Goal: Task Accomplishment & Management: Use online tool/utility

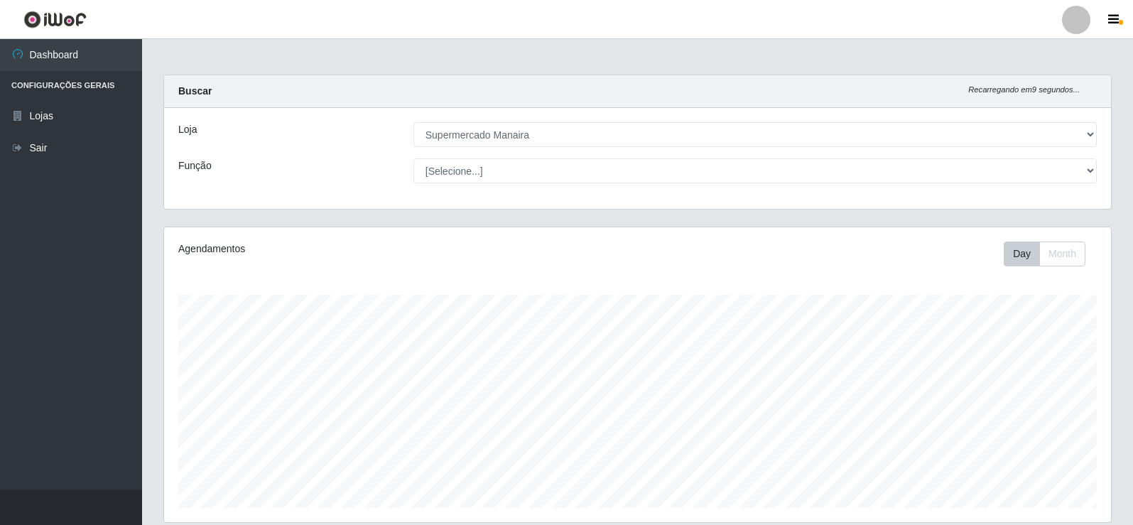
select select "443"
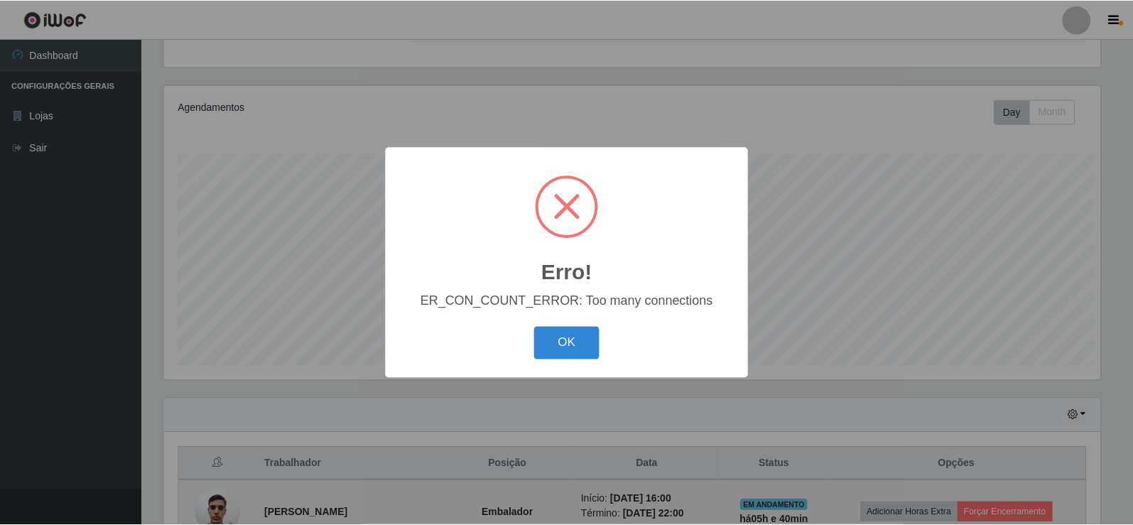
scroll to position [295, 940]
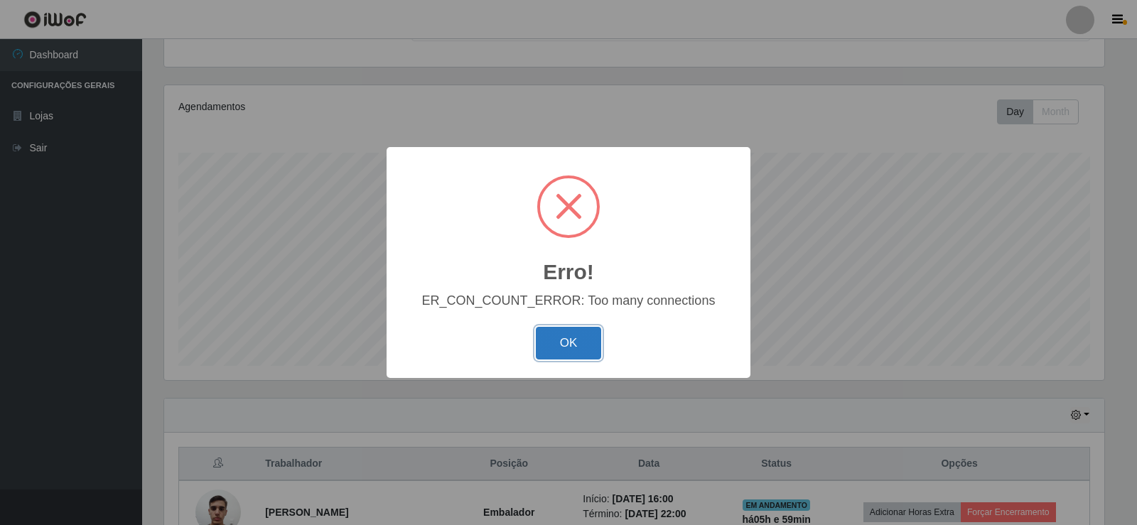
click at [568, 349] on button "OK" at bounding box center [569, 343] width 66 height 33
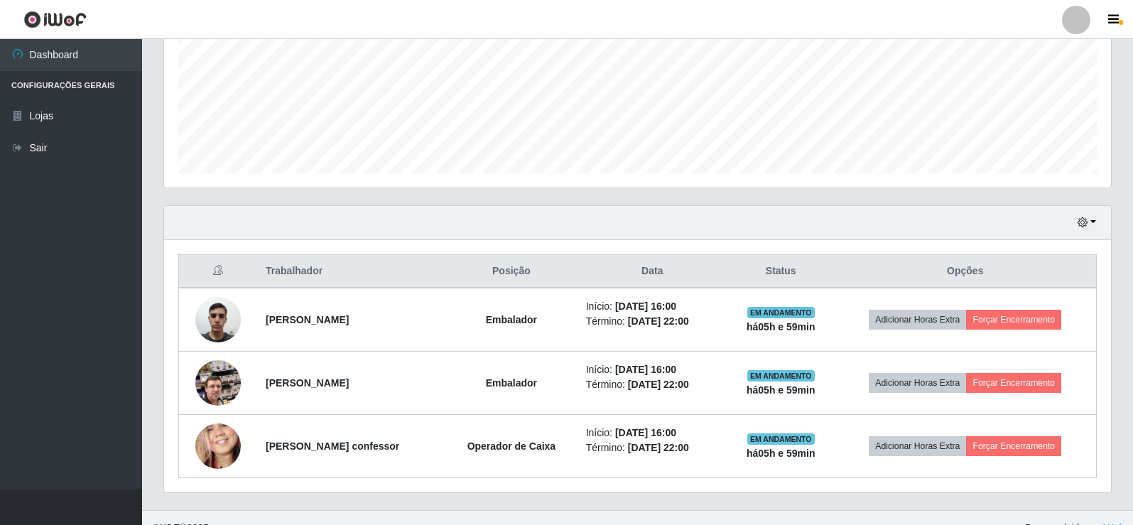
scroll to position [355, 0]
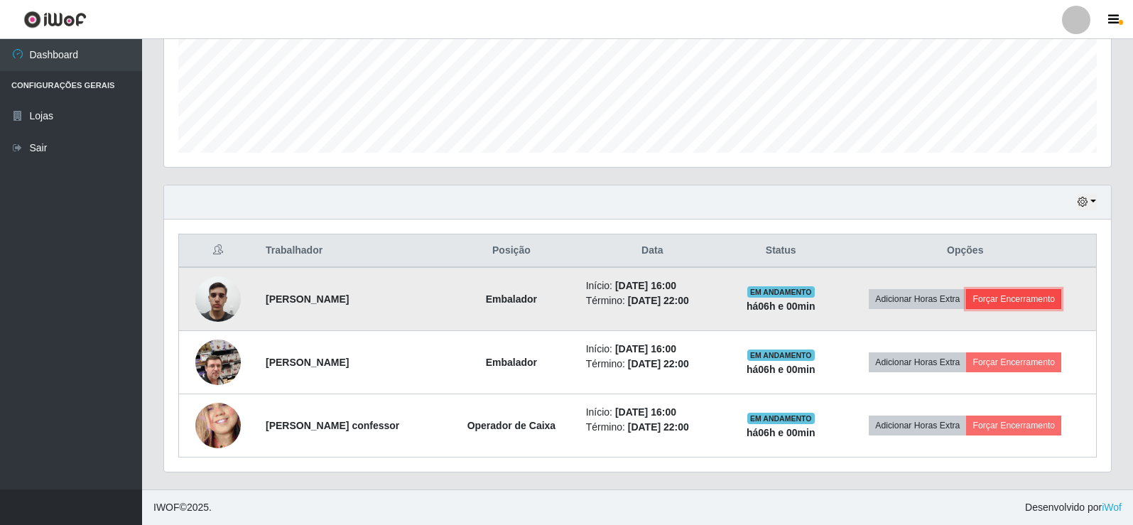
click at [1031, 294] on button "Forçar Encerramento" at bounding box center [1013, 299] width 95 height 20
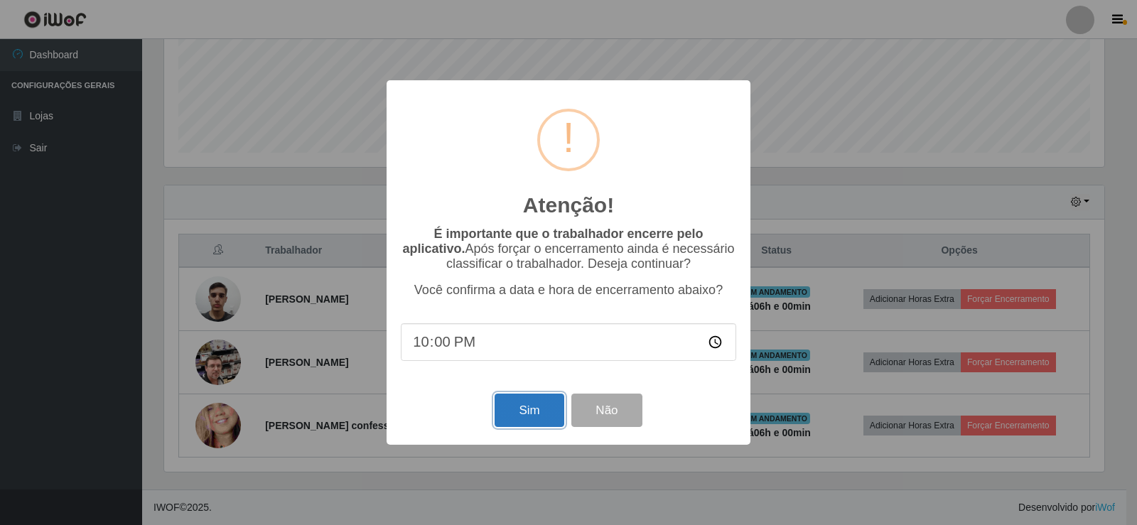
click at [543, 414] on button "Sim" at bounding box center [528, 410] width 69 height 33
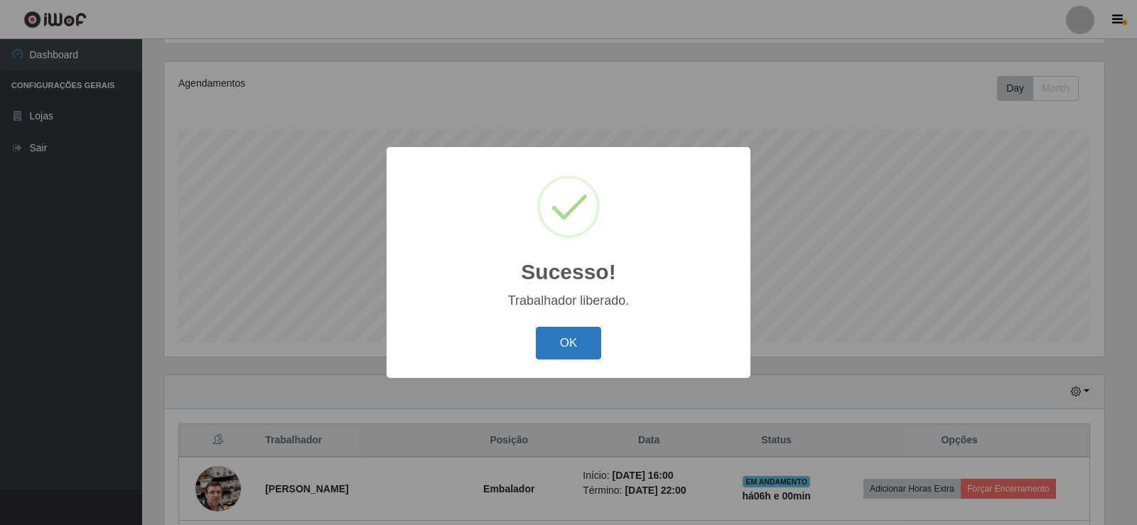
click at [591, 344] on button "OK" at bounding box center [569, 343] width 66 height 33
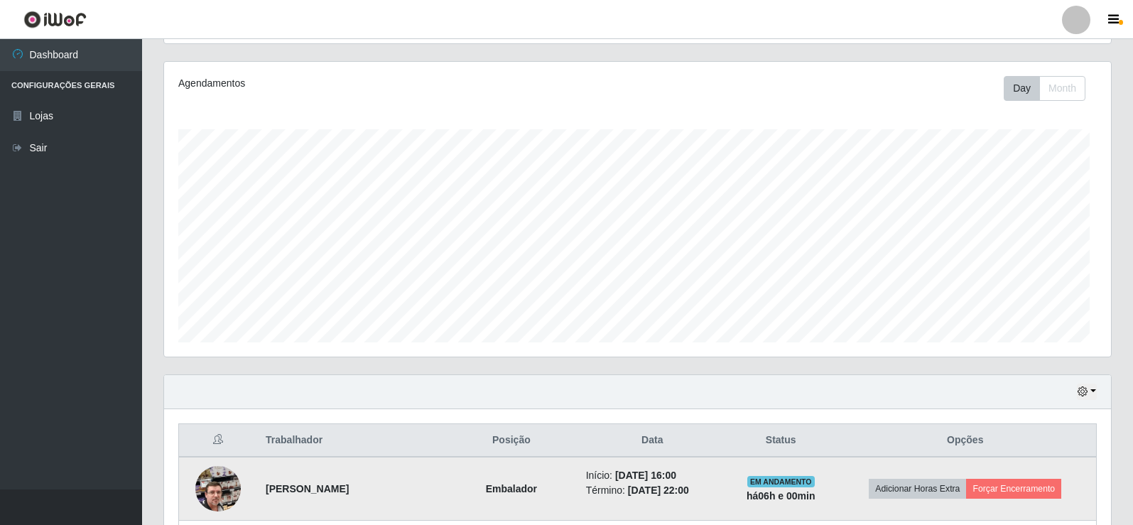
scroll to position [295, 947]
click at [1061, 490] on button "Forçar Encerramento" at bounding box center [1013, 489] width 95 height 20
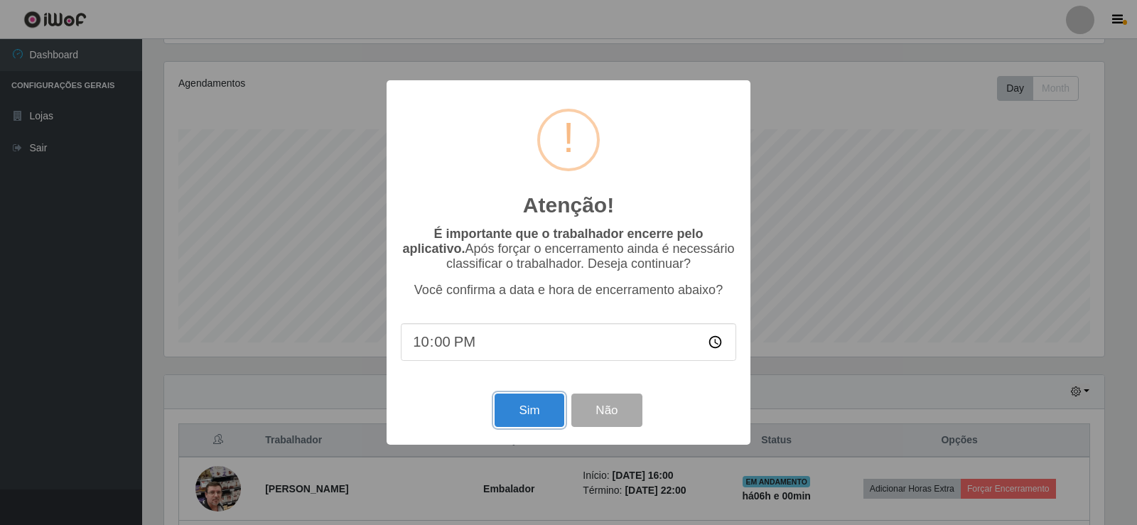
drag, startPoint x: 533, startPoint y: 415, endPoint x: 548, endPoint y: 425, distance: 18.3
click at [536, 416] on button "Sim" at bounding box center [528, 410] width 69 height 33
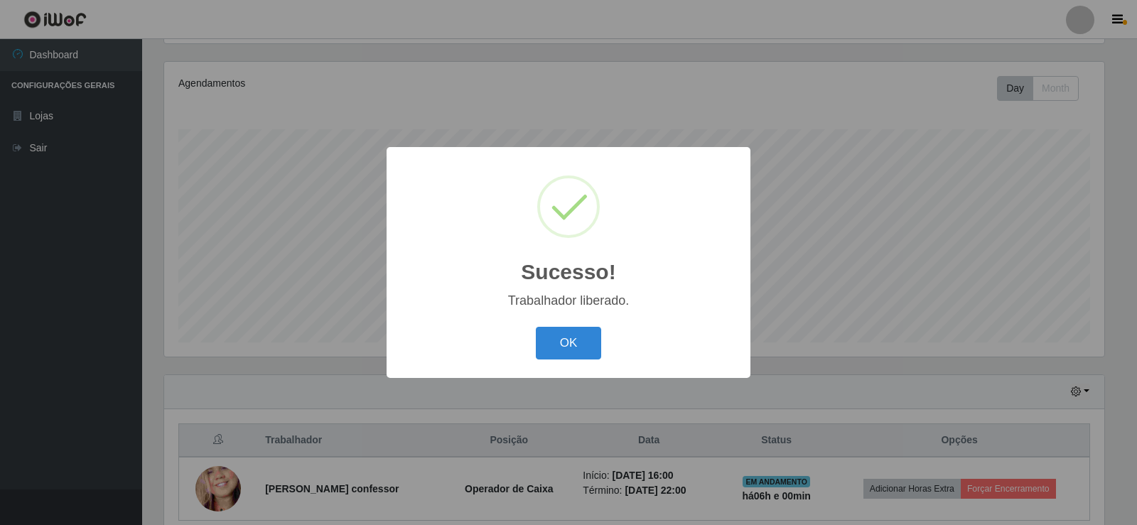
drag, startPoint x: 592, startPoint y: 352, endPoint x: 750, endPoint y: 403, distance: 166.0
click at [592, 351] on button "OK" at bounding box center [569, 343] width 66 height 33
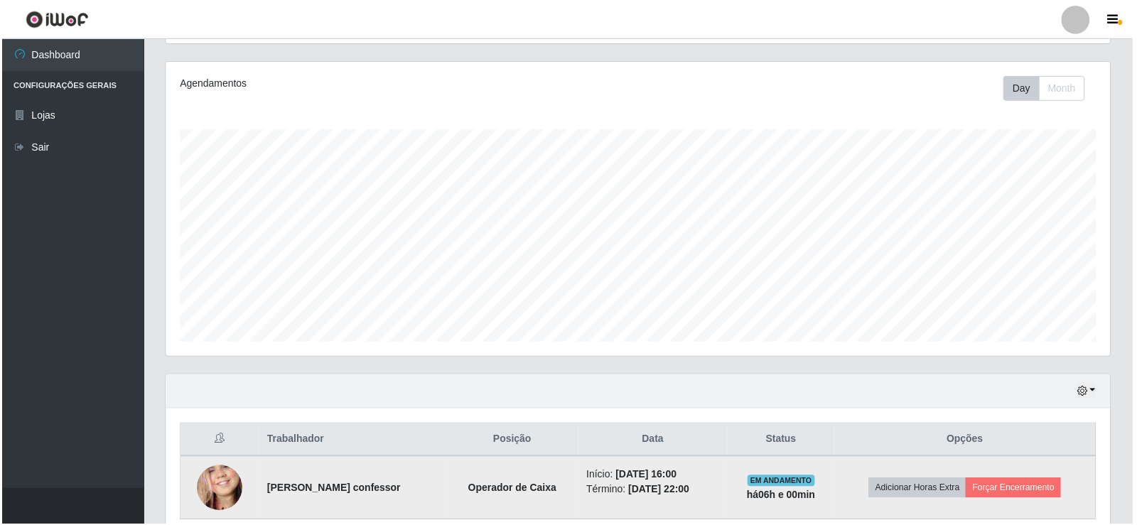
scroll to position [295, 947]
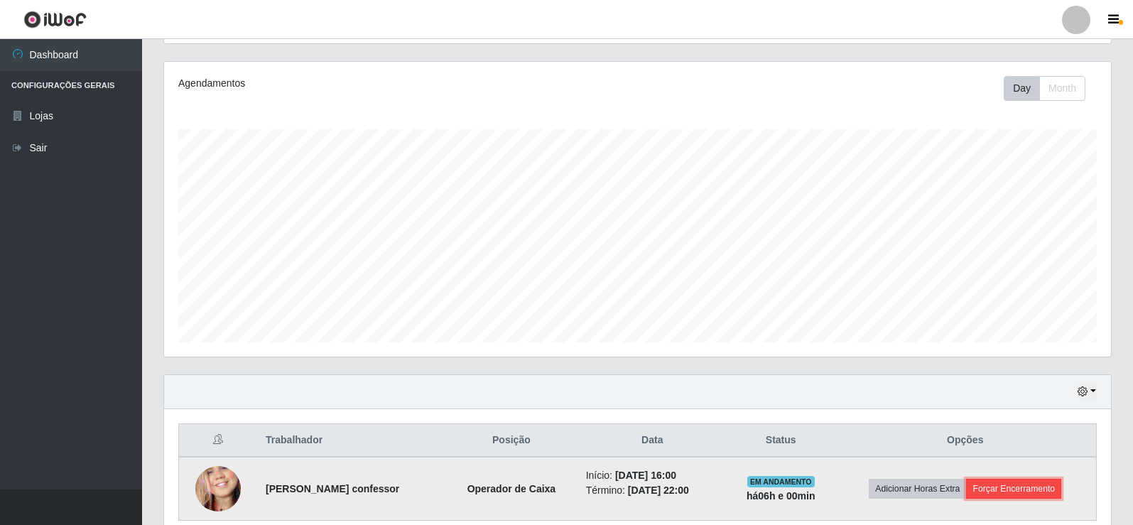
click at [1027, 490] on button "Forçar Encerramento" at bounding box center [1013, 489] width 95 height 20
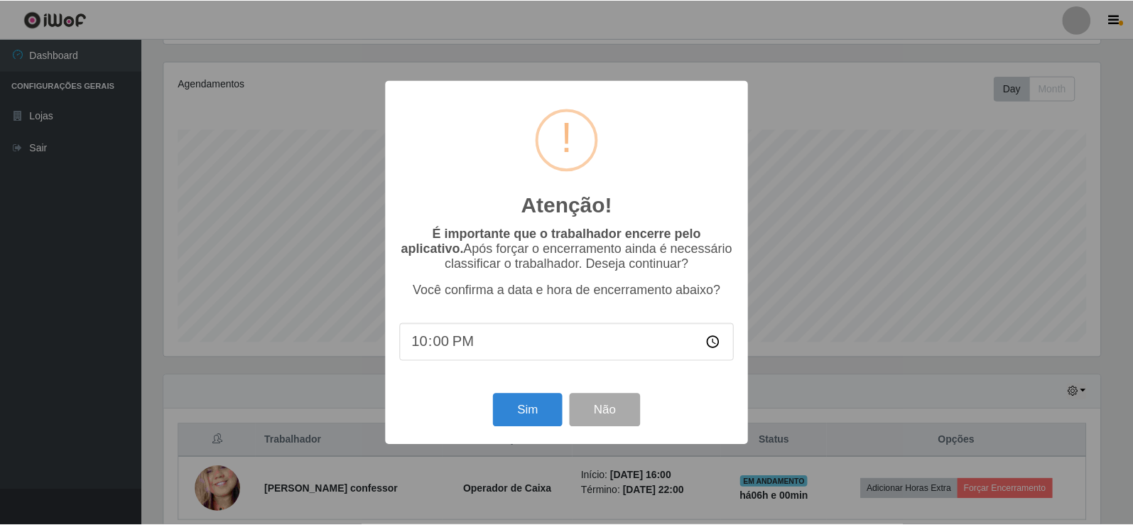
scroll to position [295, 940]
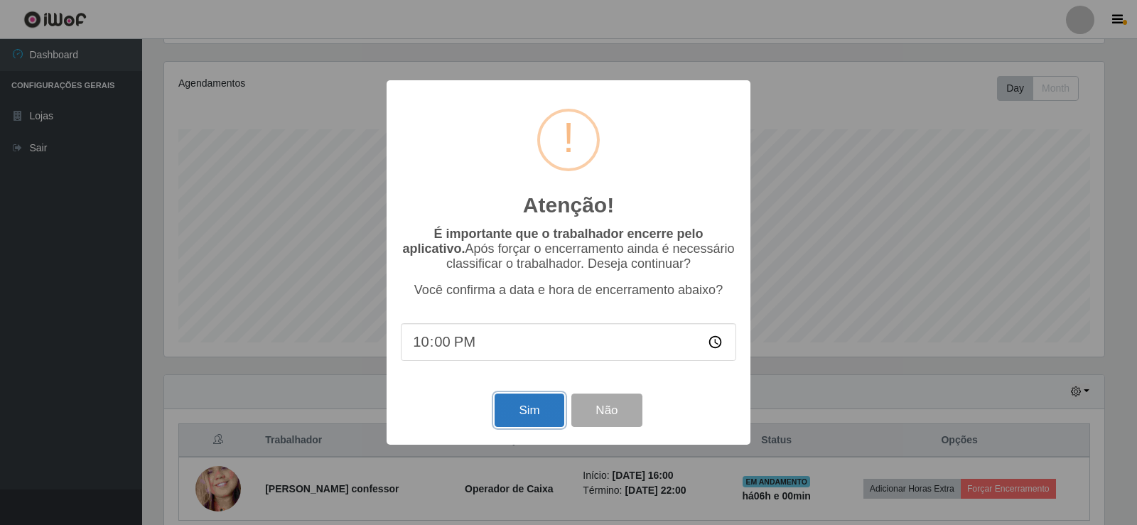
click at [545, 417] on button "Sim" at bounding box center [528, 410] width 69 height 33
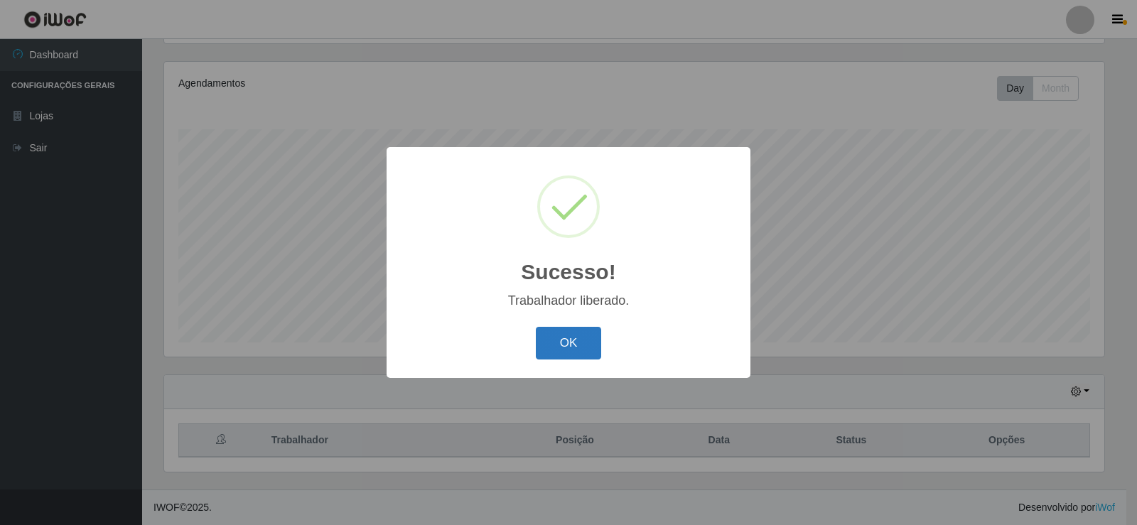
click at [592, 353] on button "OK" at bounding box center [569, 343] width 66 height 33
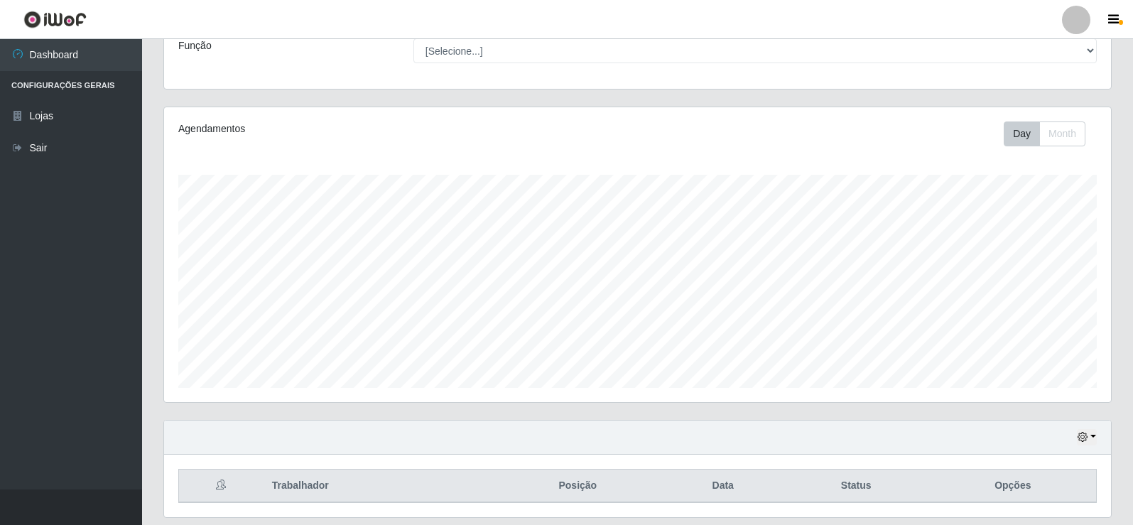
scroll to position [94, 0]
